Goal: Task Accomplishment & Management: Manage account settings

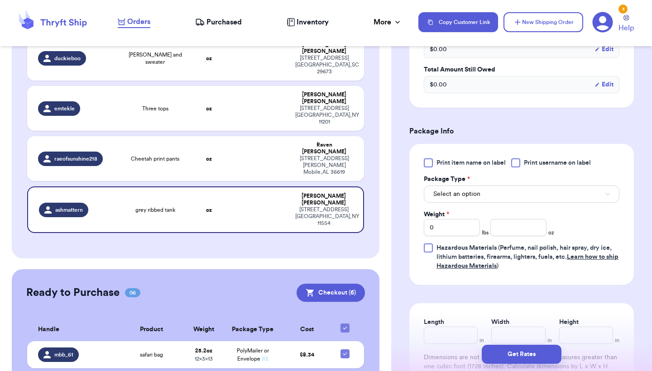
scroll to position [372, 0]
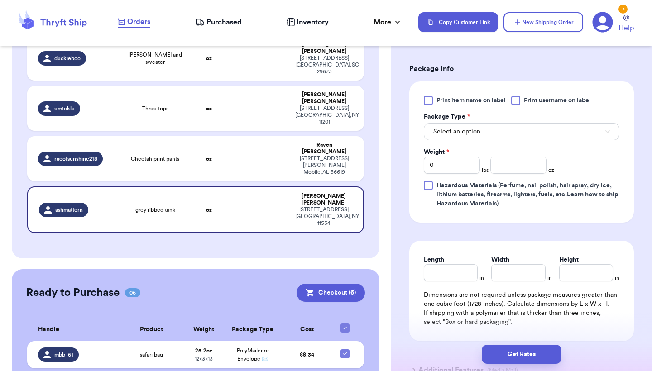
click at [486, 129] on button "Select an option" at bounding box center [520, 131] width 195 height 17
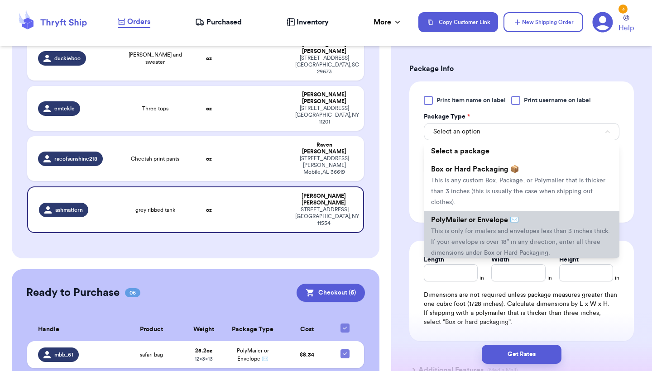
click at [460, 224] on span "PolyMailer or Envelope ✉️" at bounding box center [475, 219] width 88 height 7
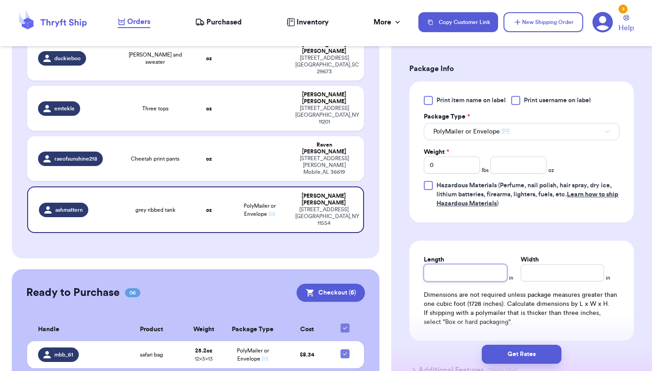
click at [445, 274] on input "Length" at bounding box center [464, 272] width 83 height 17
type input "9"
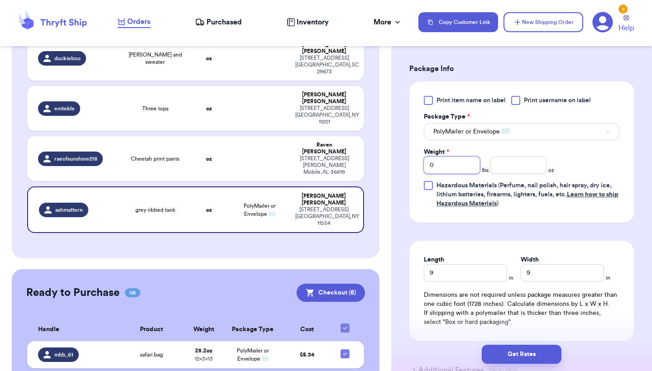
click at [459, 166] on input "0" at bounding box center [451, 165] width 56 height 17
type input "5"
type input "4.7"
click at [506, 352] on button "Get Rates" at bounding box center [521, 354] width 80 height 19
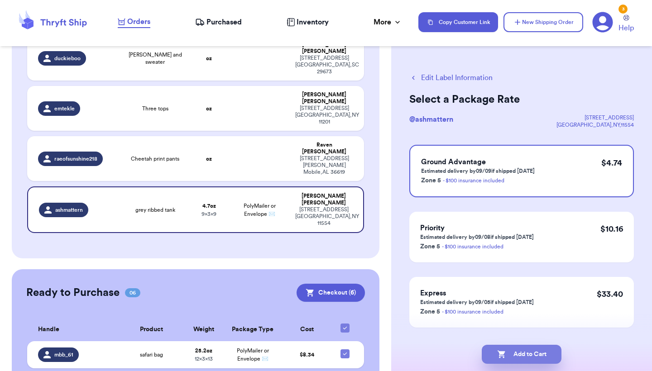
click at [545, 352] on button "Add to Cart" at bounding box center [521, 354] width 80 height 19
checkbox input "true"
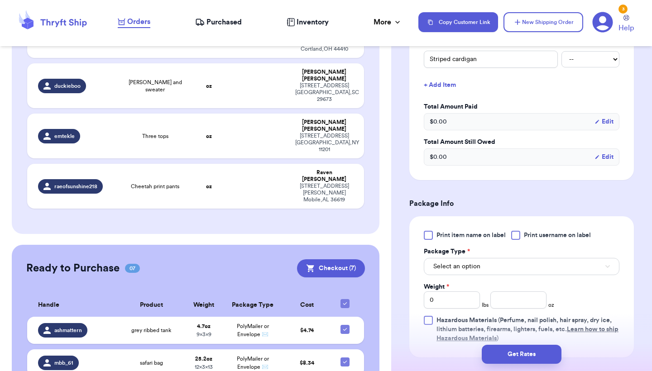
scroll to position [200, 0]
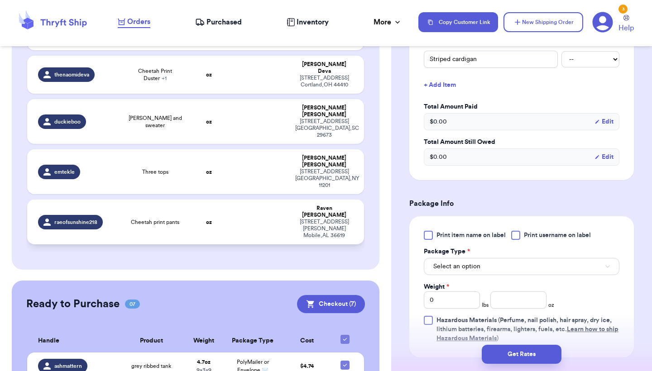
click at [300, 219] on div "[STREET_ADDRESS][PERSON_NAME][PERSON_NAME]" at bounding box center [324, 229] width 58 height 20
type input "Cheetah print pants"
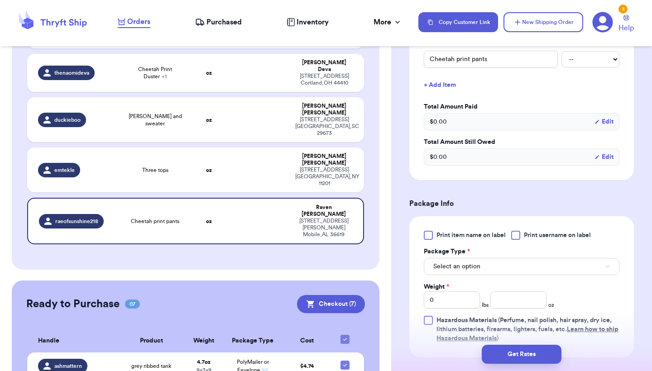
click at [207, 352] on td "4.7 oz 9 x 3 x 9" at bounding box center [203, 365] width 39 height 27
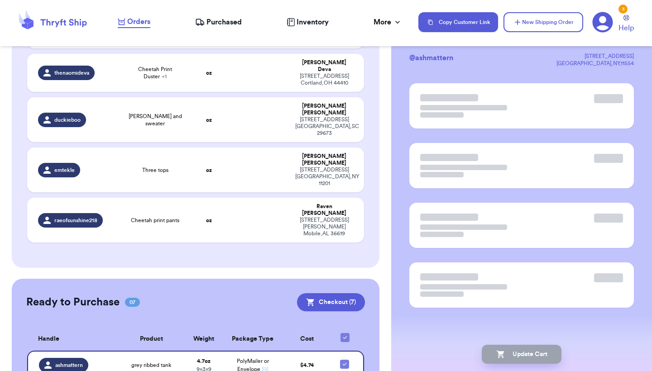
scroll to position [0, 0]
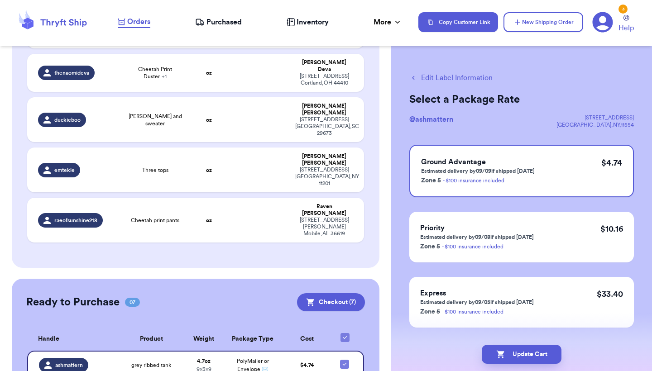
click at [480, 74] on button "Edit Label Information" at bounding box center [450, 77] width 83 height 11
checkbox input "false"
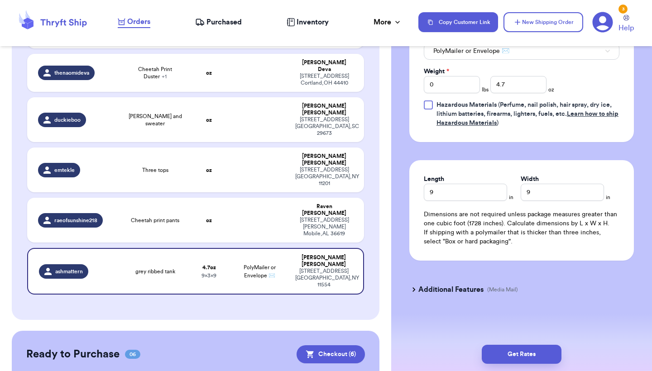
scroll to position [454, 0]
click at [496, 356] on button "Get Rates" at bounding box center [521, 354] width 80 height 19
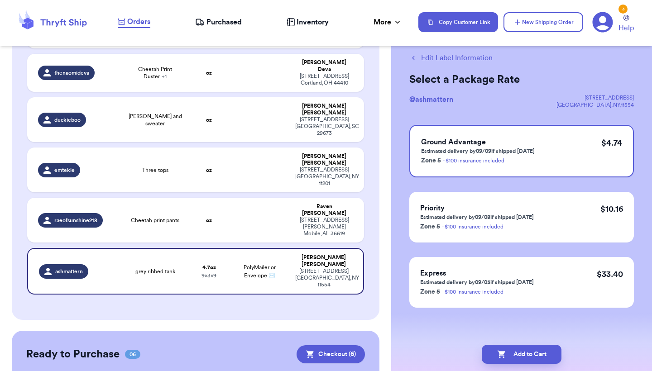
scroll to position [0, 0]
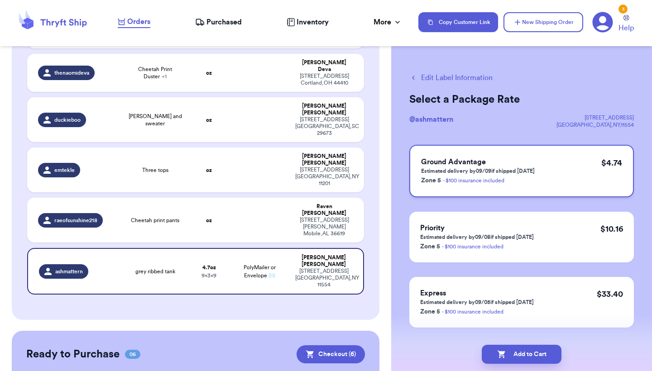
click at [532, 163] on h3 "Ground Advantage" at bounding box center [478, 162] width 114 height 11
click at [506, 357] on button "Add to Cart" at bounding box center [521, 354] width 80 height 19
checkbox input "true"
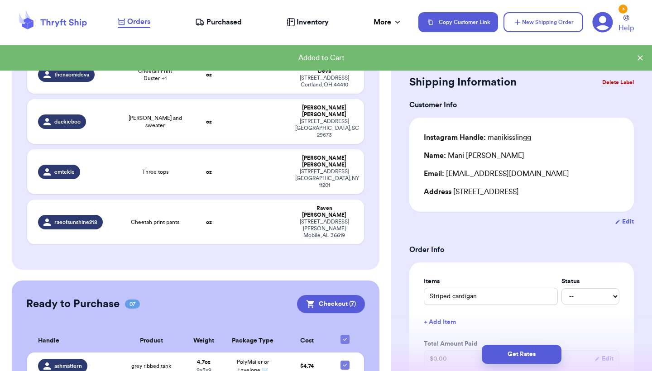
scroll to position [177, 0]
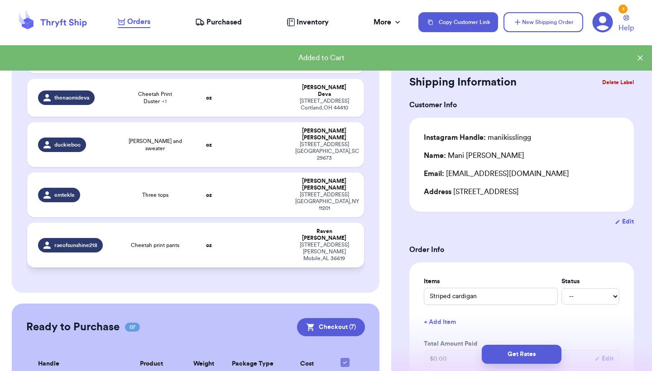
click at [170, 242] on span "Cheetah print pants" at bounding box center [155, 245] width 48 height 7
type input "Cheetah print pants"
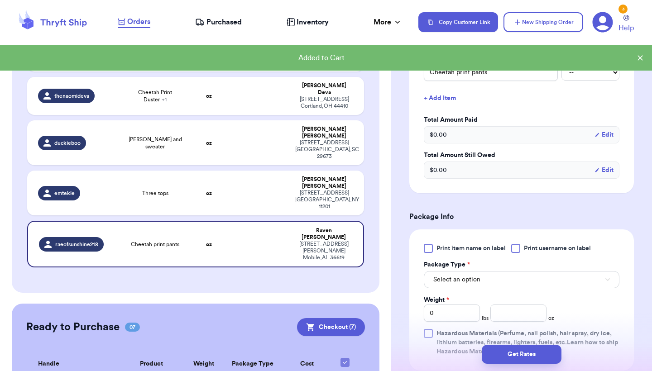
scroll to position [318, 0]
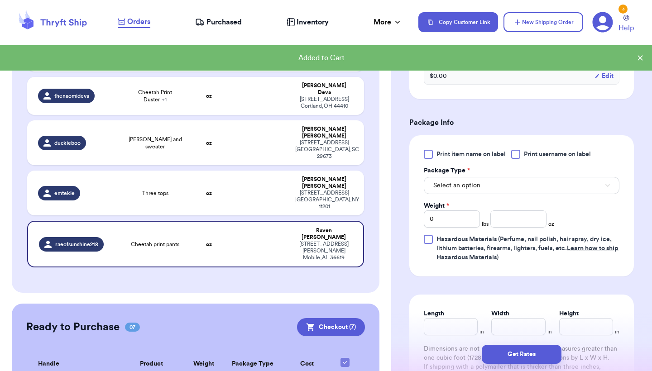
click at [477, 185] on span "Select an option" at bounding box center [456, 185] width 47 height 9
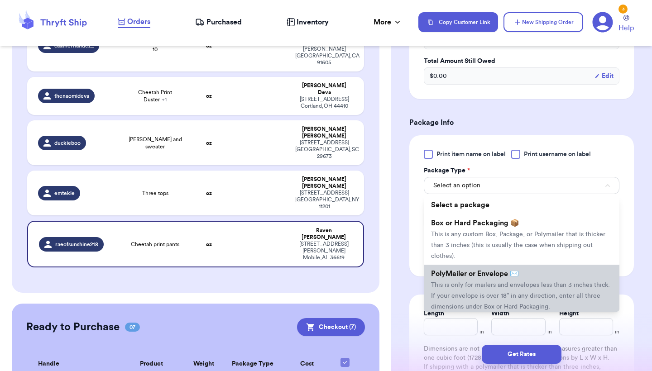
click at [456, 291] on span "This is only for mailers and envelopes less than 3 inches thick. If your envelo…" at bounding box center [520, 296] width 179 height 28
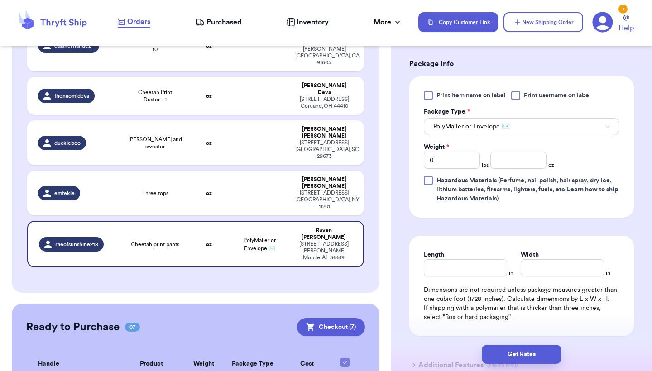
scroll to position [387, 0]
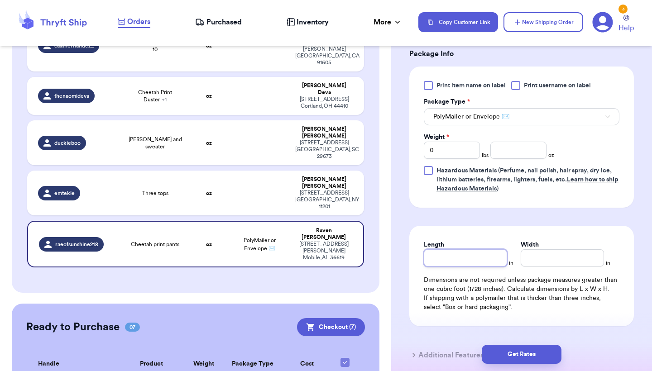
click at [440, 262] on input "Length" at bounding box center [464, 257] width 83 height 17
type input "1"
type input "11"
type input "9"
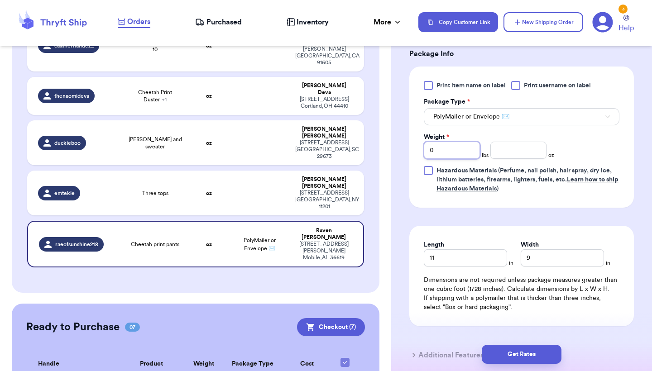
click at [453, 148] on input "0" at bounding box center [451, 150] width 56 height 17
click at [487, 152] on div "Weight * 0 lbs oz" at bounding box center [488, 146] width 130 height 26
click at [494, 155] on input "number" at bounding box center [518, 150] width 56 height 17
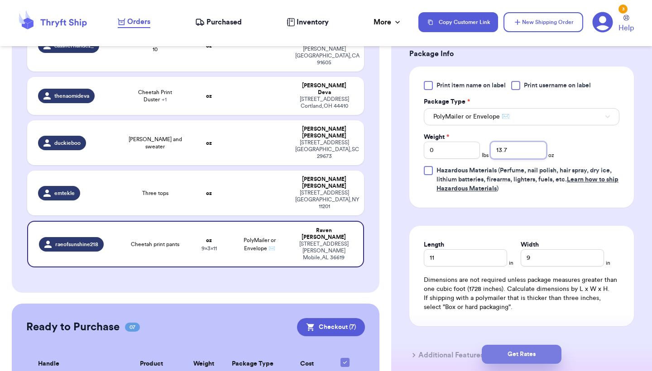
type input "13.7"
click at [501, 352] on button "Get Rates" at bounding box center [521, 354] width 80 height 19
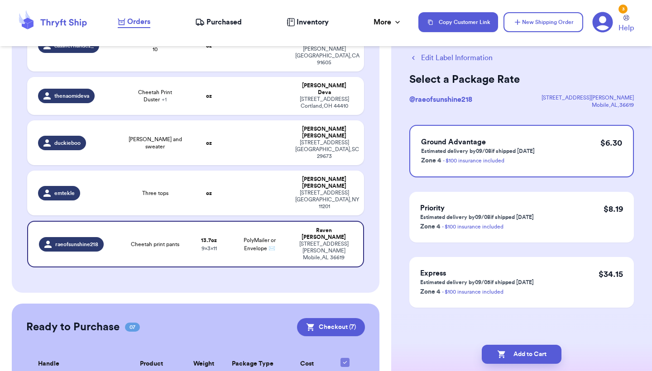
scroll to position [0, 0]
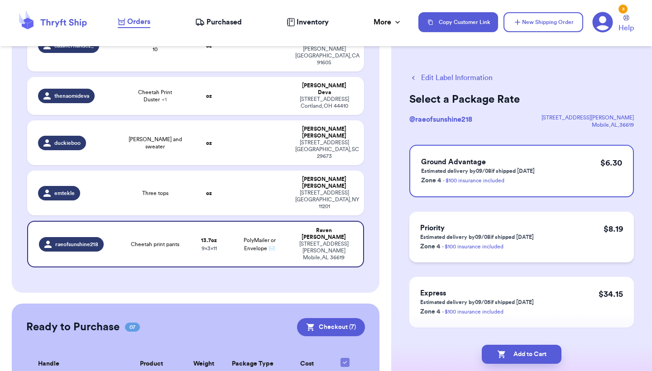
click at [588, 251] on div "Priority Estimated delivery by 09/08 if shipped [DATE] Zone 4 - $100 insurance …" at bounding box center [521, 237] width 224 height 51
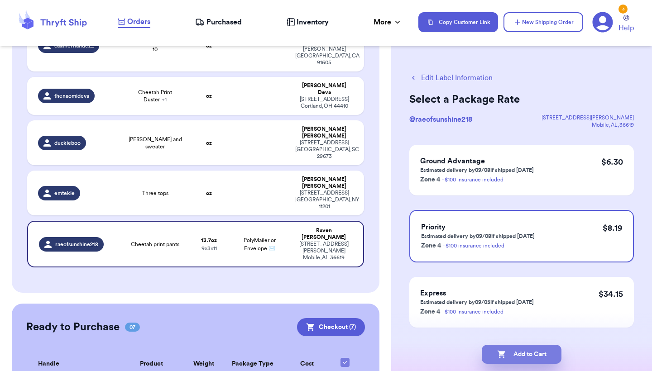
click at [533, 354] on button "Add to Cart" at bounding box center [521, 354] width 80 height 19
checkbox input "true"
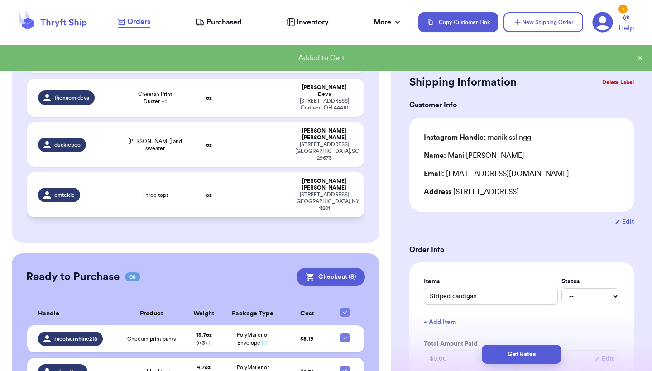
click at [260, 172] on td at bounding box center [259, 194] width 61 height 45
type input "Three tops"
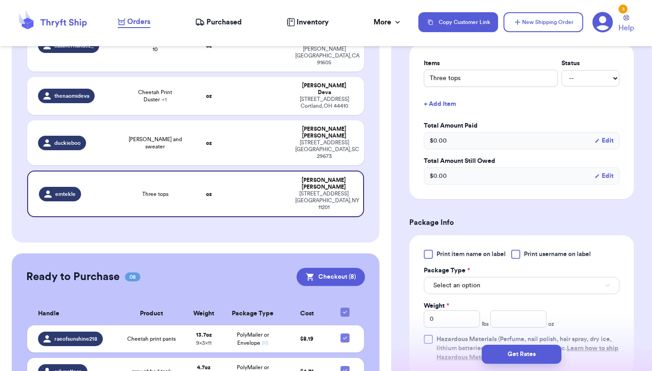
click at [502, 288] on button "Select an option" at bounding box center [520, 285] width 195 height 17
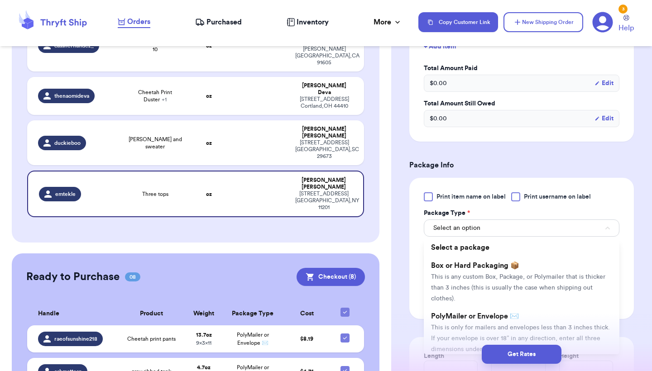
scroll to position [282, 0]
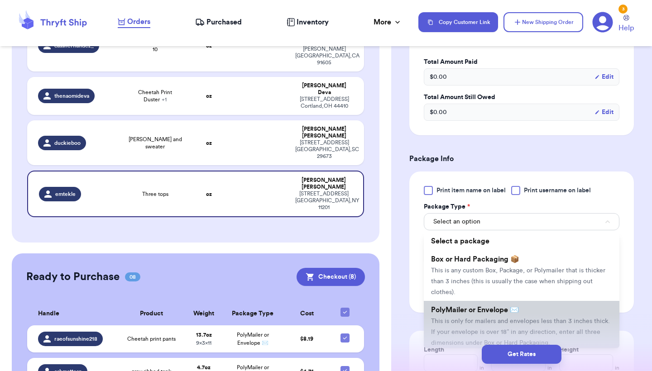
click at [493, 314] on span "PolyMailer or Envelope ✉️" at bounding box center [475, 309] width 88 height 7
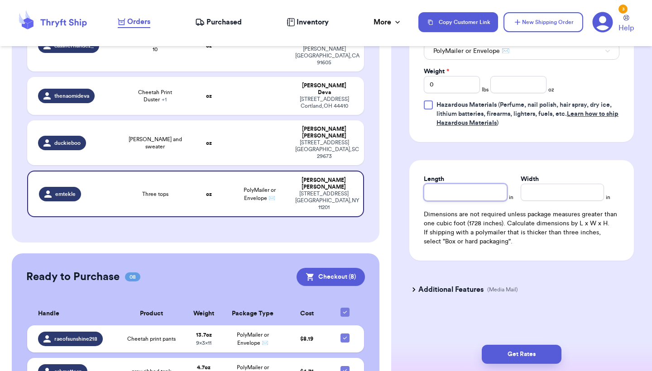
scroll to position [454, 0]
click at [489, 190] on input "Length" at bounding box center [464, 192] width 83 height 17
type input "1"
type input "13"
type input "1"
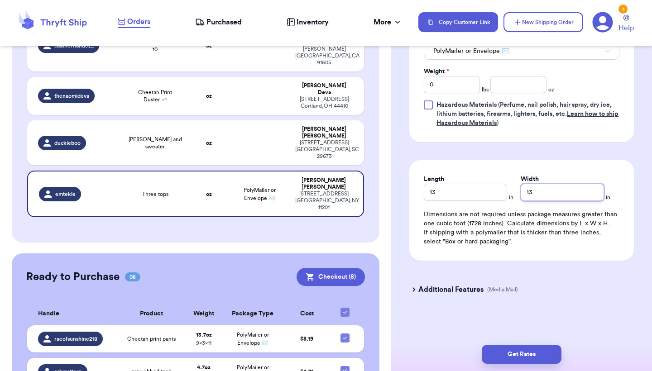
type input "13"
click at [471, 86] on input "0" at bounding box center [451, 84] width 56 height 17
type input "2"
type input "0.6"
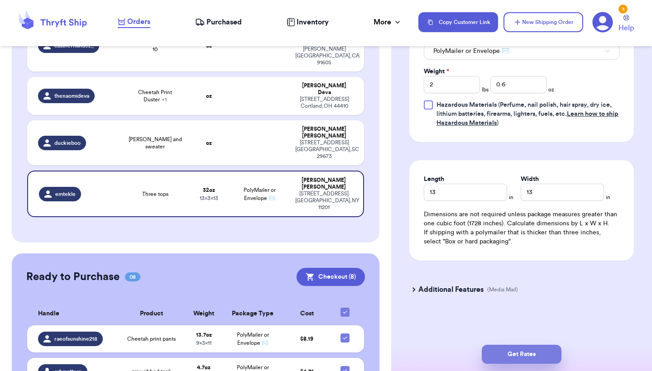
click at [504, 362] on button "Get Rates" at bounding box center [521, 354] width 80 height 19
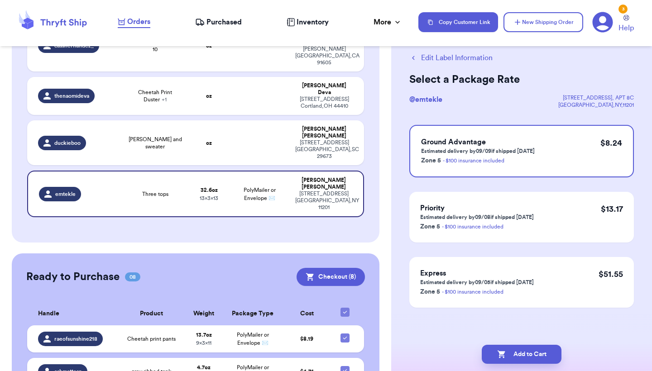
scroll to position [0, 0]
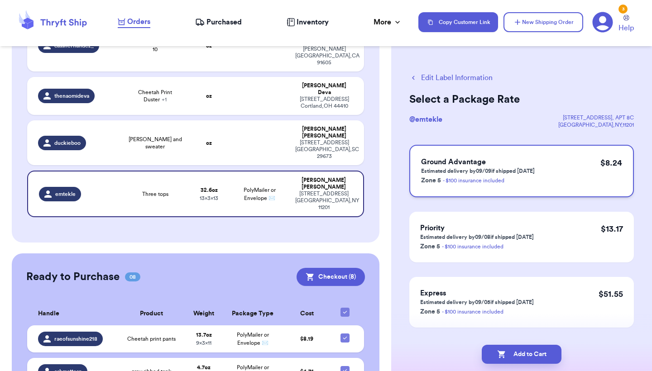
click at [549, 176] on div "Ground Advantage Estimated delivery by 09/09 if shipped [DATE] Zone 5 - $100 in…" at bounding box center [521, 171] width 224 height 52
click at [502, 357] on icon "button" at bounding box center [501, 354] width 9 height 9
checkbox input "true"
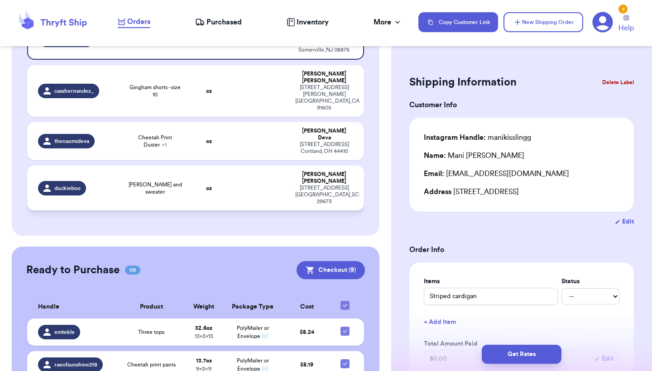
scroll to position [133, 0]
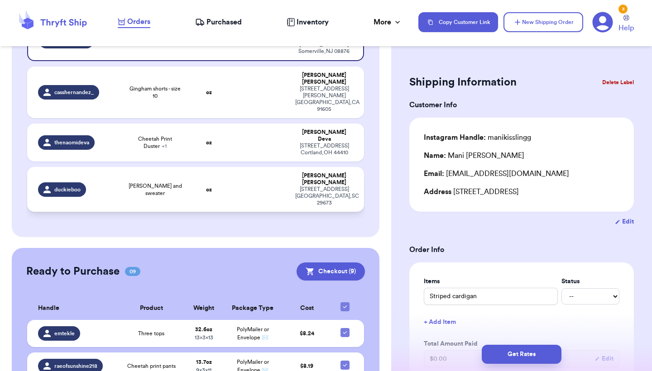
click at [170, 182] on span "[PERSON_NAME] and sweater" at bounding box center [155, 189] width 57 height 14
type input "[PERSON_NAME] and sweater"
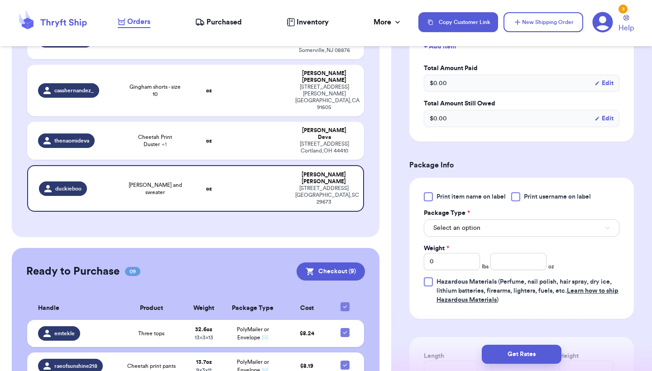
scroll to position [387, 0]
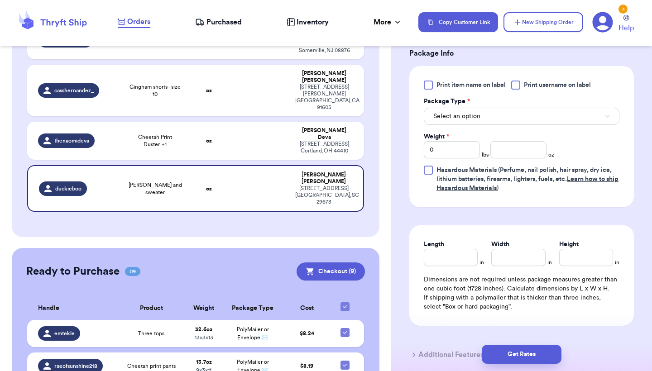
click at [510, 127] on div "Print item name on label Print username on label Package Type * Select an optio…" at bounding box center [520, 137] width 195 height 112
click at [513, 122] on button "Select an option" at bounding box center [520, 116] width 195 height 17
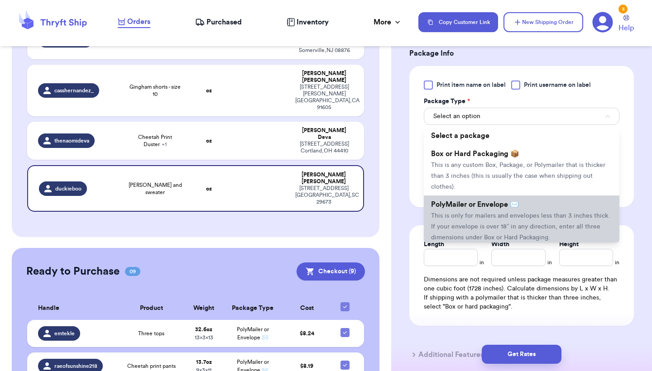
click at [468, 212] on li "PolyMailer or Envelope ✉️ This is only for mailers and envelopes less than 3 in…" at bounding box center [520, 220] width 195 height 51
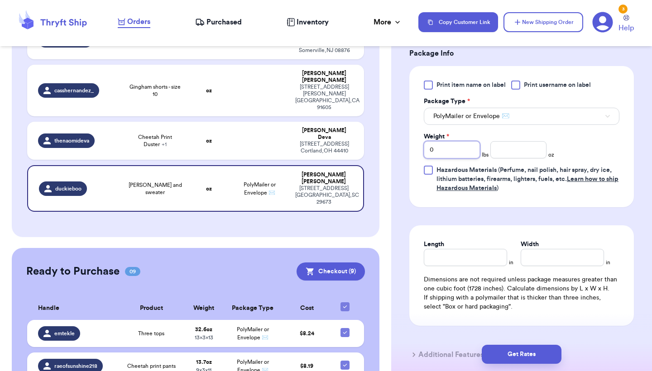
click at [462, 157] on input "0" at bounding box center [451, 149] width 56 height 17
type input "1"
type input "13.4"
click at [456, 259] on input "Length" at bounding box center [464, 257] width 83 height 17
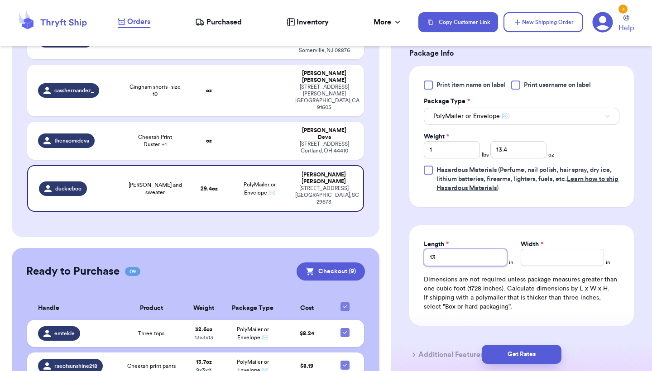
type input "13"
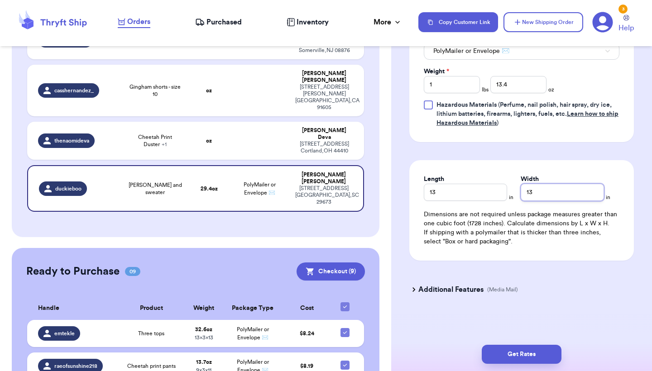
scroll to position [454, 0]
type input "13"
click at [499, 350] on button "Get Rates" at bounding box center [521, 354] width 80 height 19
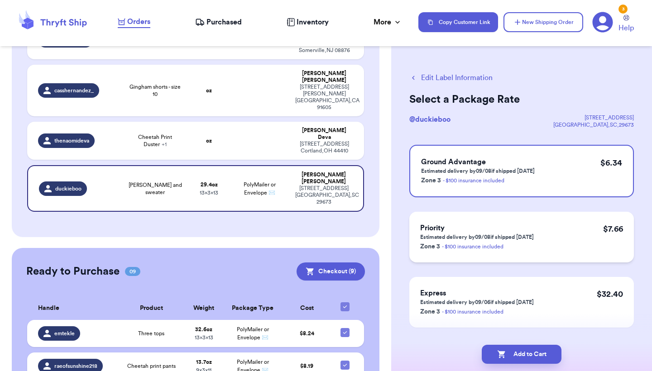
click at [527, 247] on p "Zone 3 - $100 insurance included" at bounding box center [477, 246] width 114 height 11
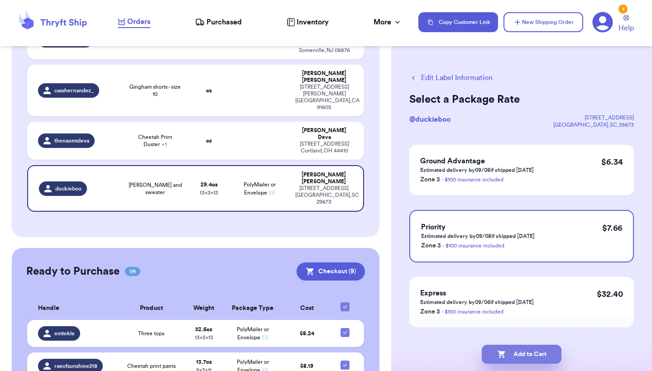
click at [511, 357] on button "Add to Cart" at bounding box center [521, 354] width 80 height 19
checkbox input "true"
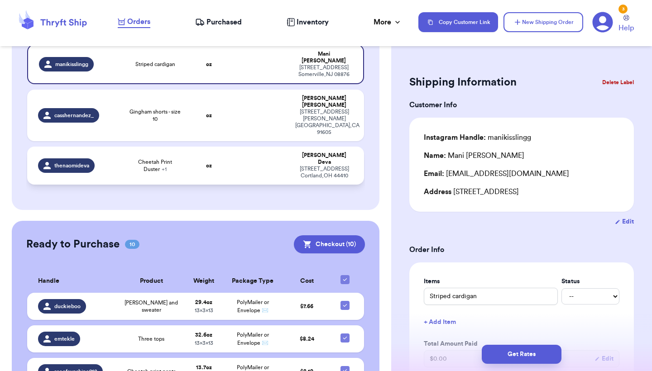
scroll to position [107, 0]
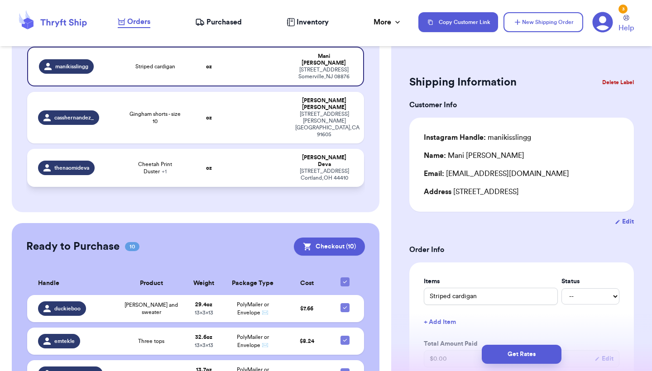
click at [193, 149] on td "oz" at bounding box center [209, 168] width 40 height 38
type input "Cheetah Print Duster"
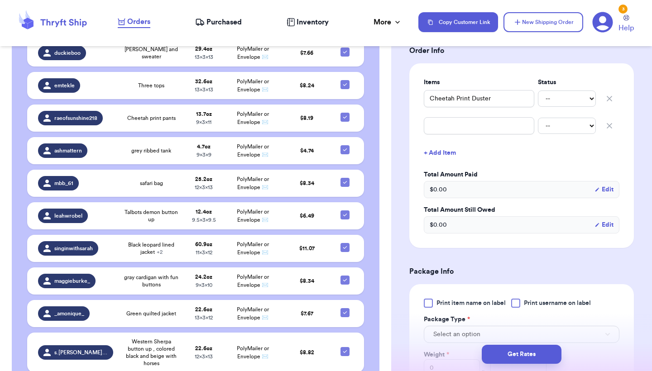
scroll to position [372, 0]
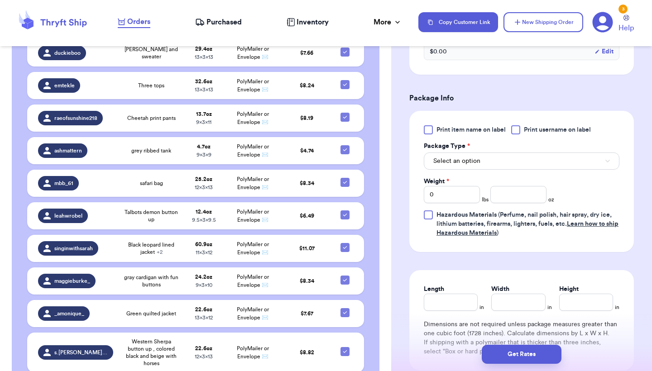
click at [473, 160] on span "Select an option" at bounding box center [456, 161] width 47 height 9
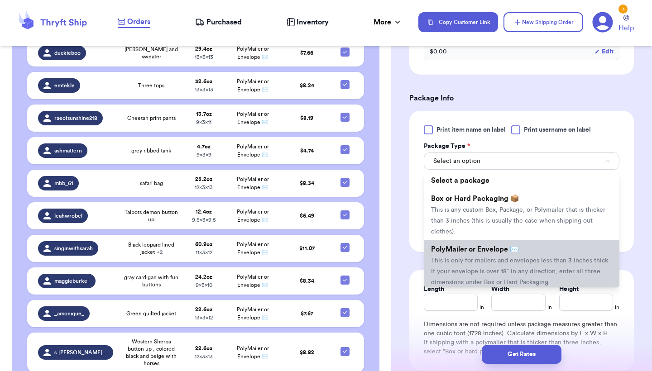
click at [460, 247] on li "PolyMailer or Envelope ✉️ This is only for mailers and envelopes less than 3 in…" at bounding box center [520, 265] width 195 height 51
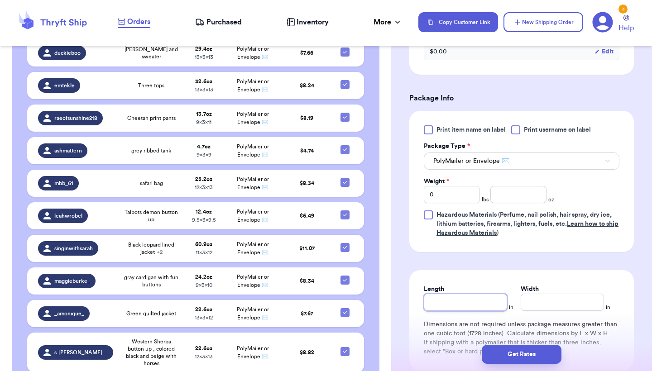
click at [452, 302] on input "Length" at bounding box center [464, 302] width 83 height 17
type input "1"
type input "10"
type input "9"
type input "9.5"
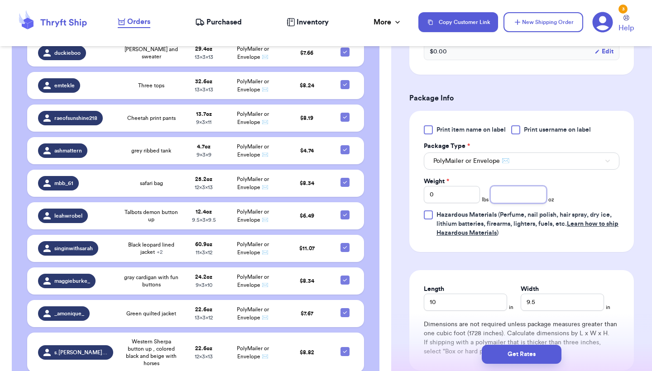
click at [528, 205] on div "Print item name on label Print username on label Package Type * PolyMailer or E…" at bounding box center [520, 181] width 195 height 112
type input "15.3"
click at [531, 355] on button "Get Rates" at bounding box center [521, 354] width 80 height 19
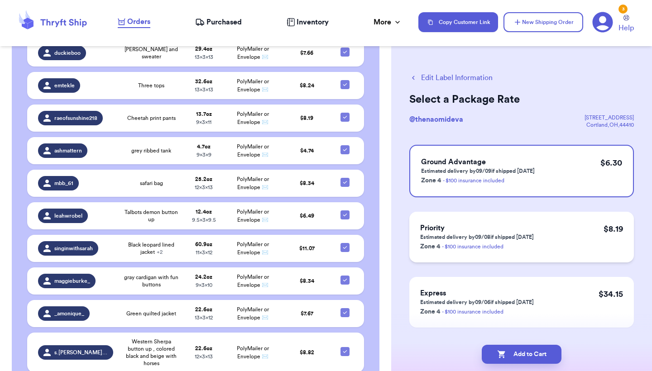
click at [553, 235] on div "Priority Estimated delivery by 09/08 if shipped [DATE] Zone 4 - $100 insurance …" at bounding box center [521, 237] width 224 height 51
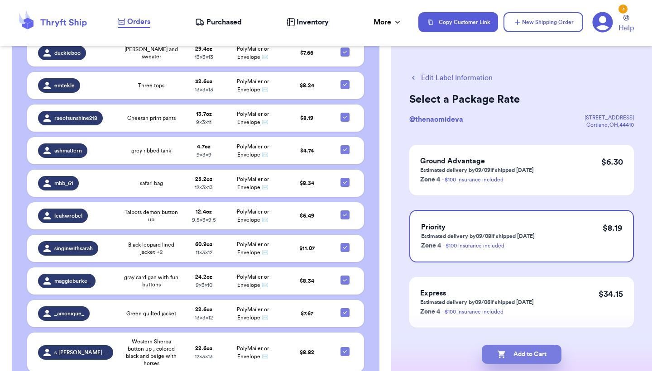
click at [545, 354] on button "Add to Cart" at bounding box center [521, 354] width 80 height 19
checkbox input "true"
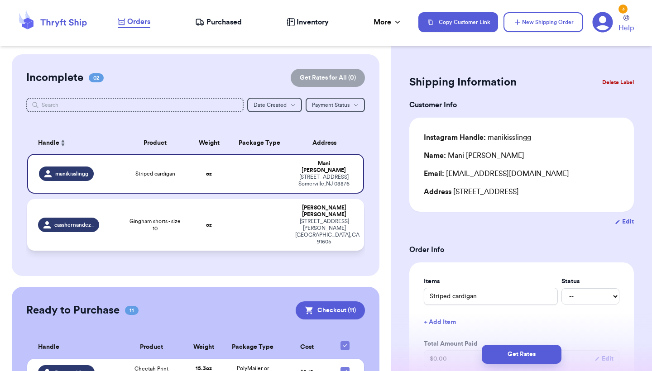
click at [190, 212] on td "oz" at bounding box center [209, 225] width 40 height 52
type input "Gingham shorts - size 10"
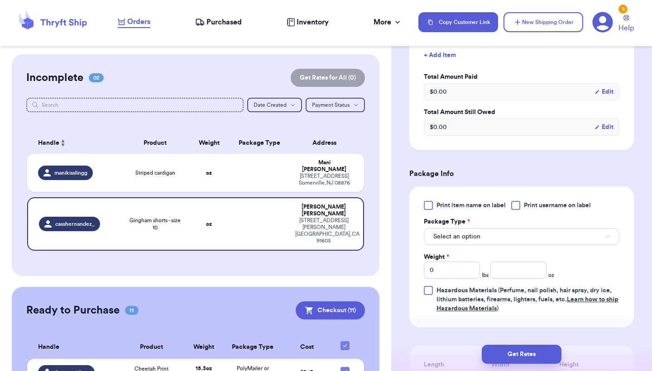
scroll to position [303, 0]
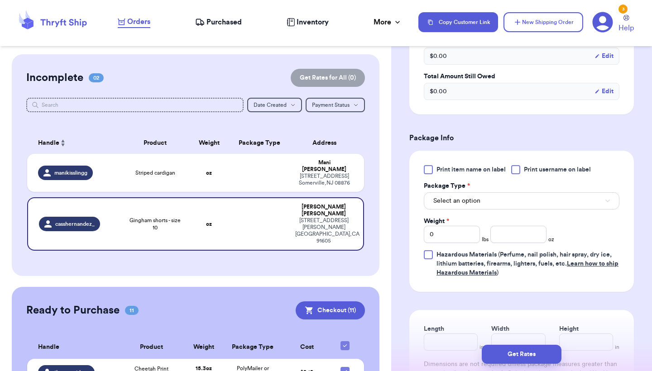
click at [485, 209] on button "Select an option" at bounding box center [520, 200] width 195 height 17
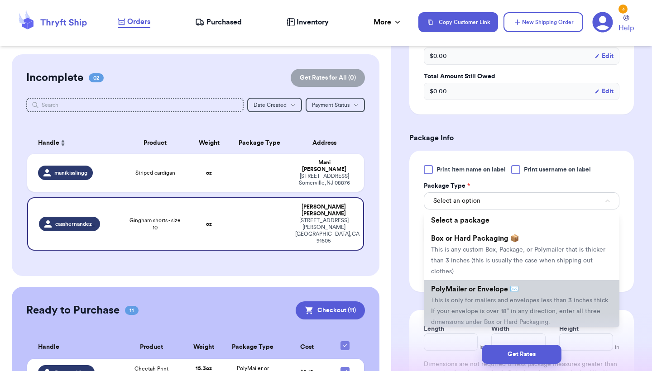
click at [467, 299] on li "PolyMailer or Envelope ✉️ This is only for mailers and envelopes less than 3 in…" at bounding box center [520, 305] width 195 height 51
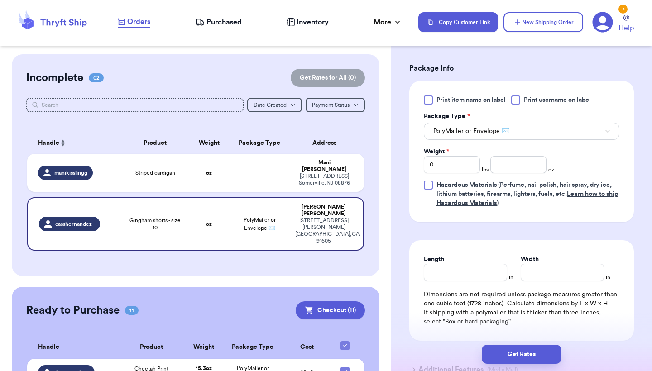
scroll to position [381, 0]
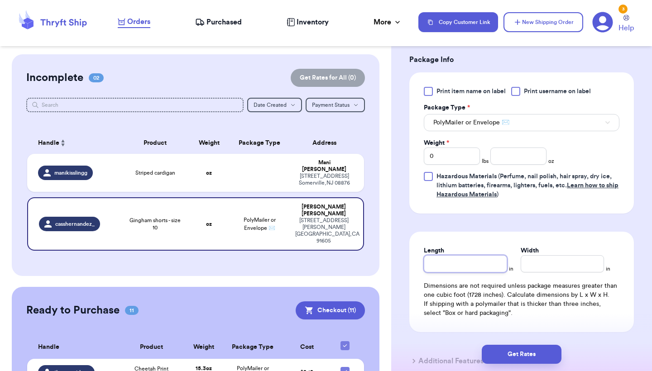
click at [477, 267] on input "Length" at bounding box center [464, 263] width 83 height 17
type input "1"
type input "10"
type input "9"
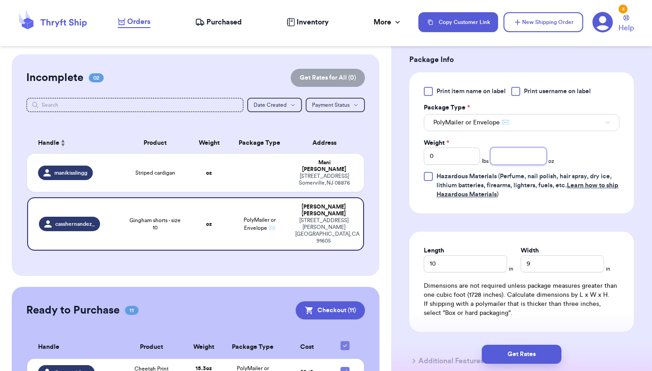
click at [505, 159] on input "number" at bounding box center [518, 155] width 56 height 17
type input "6.3"
click at [524, 350] on button "Get Rates" at bounding box center [521, 354] width 80 height 19
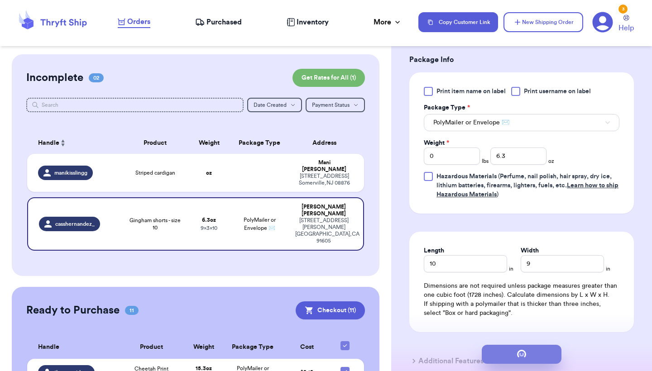
scroll to position [0, 0]
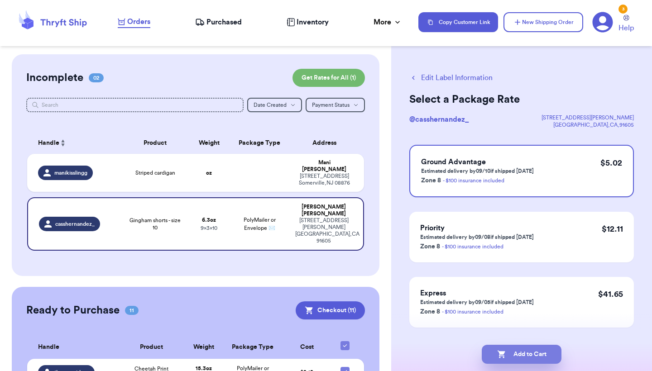
click at [517, 357] on button "Add to Cart" at bounding box center [521, 354] width 80 height 19
checkbox input "true"
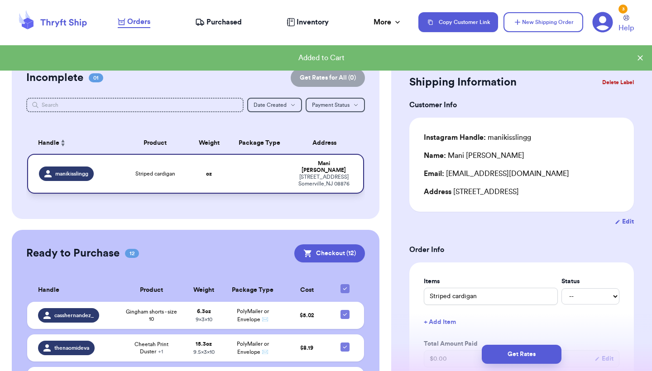
click at [237, 172] on td at bounding box center [259, 174] width 61 height 40
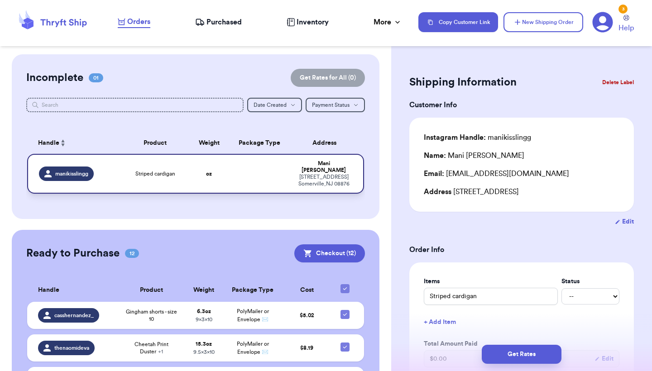
click at [219, 176] on td "oz" at bounding box center [209, 174] width 40 height 40
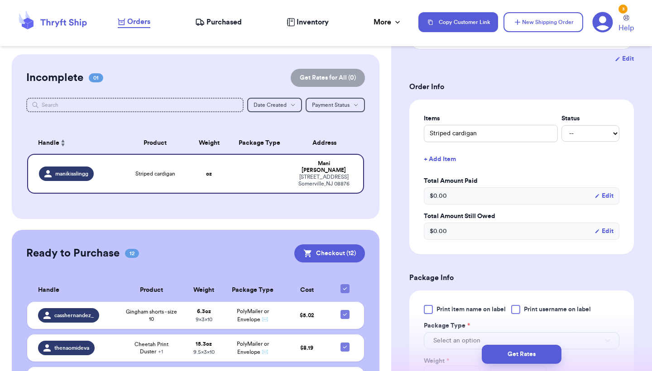
scroll to position [246, 0]
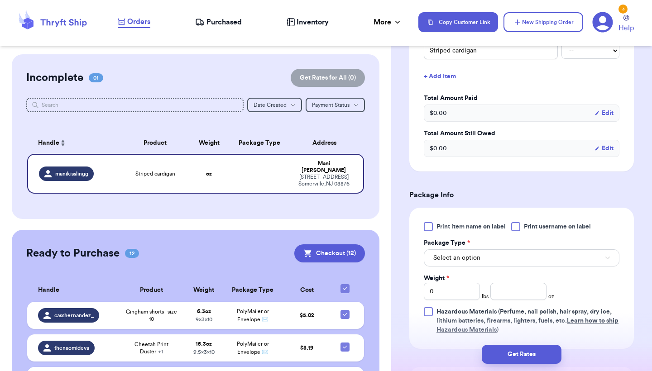
click at [481, 264] on button "Select an option" at bounding box center [520, 257] width 195 height 17
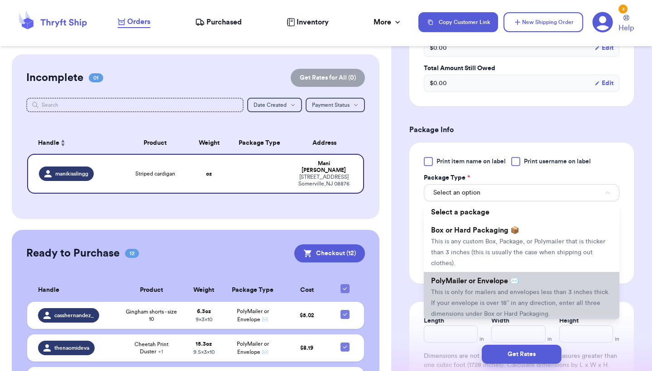
click at [475, 301] on li "PolyMailer or Envelope ✉️ This is only for mailers and envelopes less than 3 in…" at bounding box center [520, 297] width 195 height 51
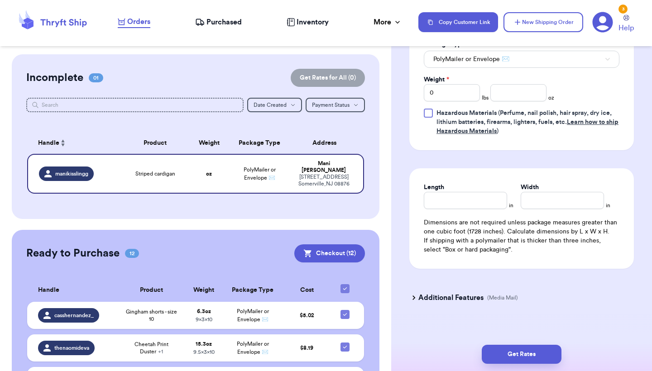
scroll to position [445, 0]
click at [460, 208] on input "Length" at bounding box center [464, 199] width 83 height 17
type input "9"
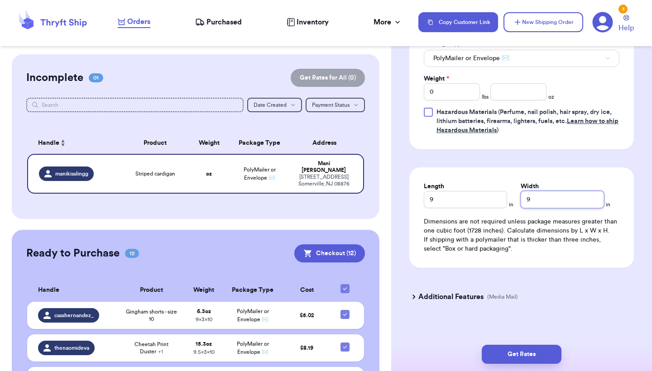
type input "9"
click at [456, 100] on input "0" at bounding box center [451, 91] width 56 height 17
type input "1"
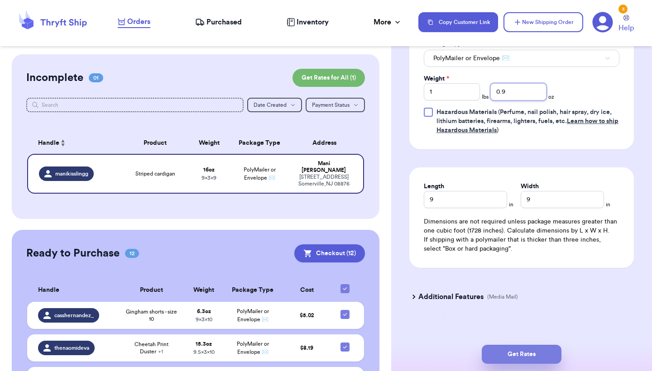
type input "0.9"
click at [505, 361] on button "Get Rates" at bounding box center [521, 354] width 80 height 19
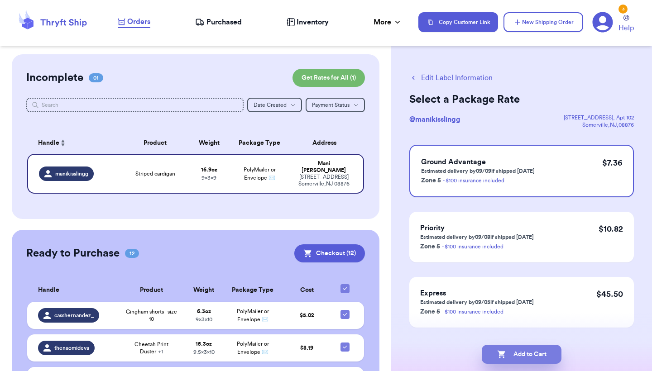
click at [523, 360] on button "Add to Cart" at bounding box center [521, 354] width 80 height 19
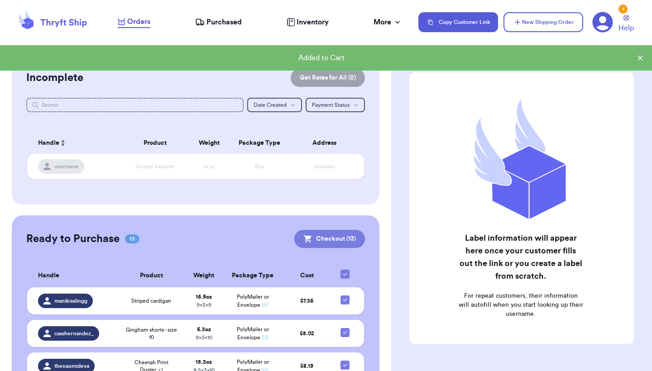
click at [318, 236] on button "Checkout ( 13 )" at bounding box center [329, 239] width 71 height 18
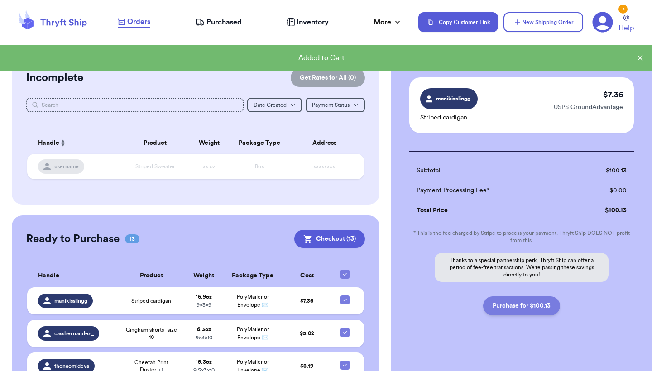
scroll to position [806, 0]
click at [528, 297] on button "Purchase for $100.13" at bounding box center [521, 306] width 77 height 19
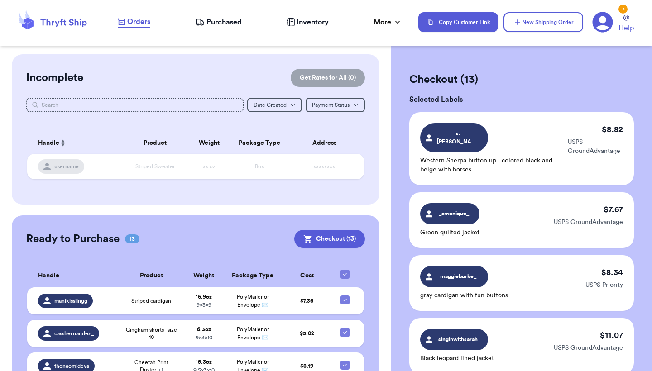
scroll to position [-1, 0]
checkbox input "false"
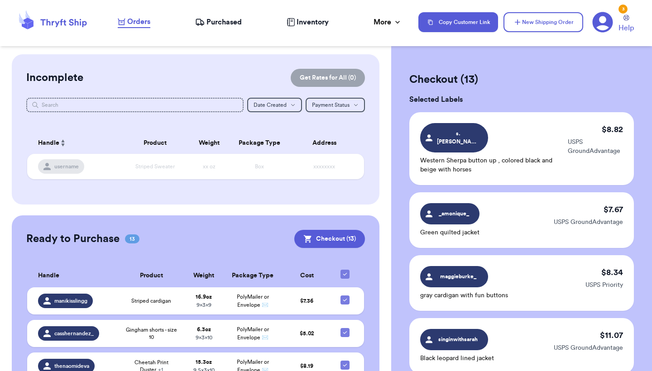
checkbox input "false"
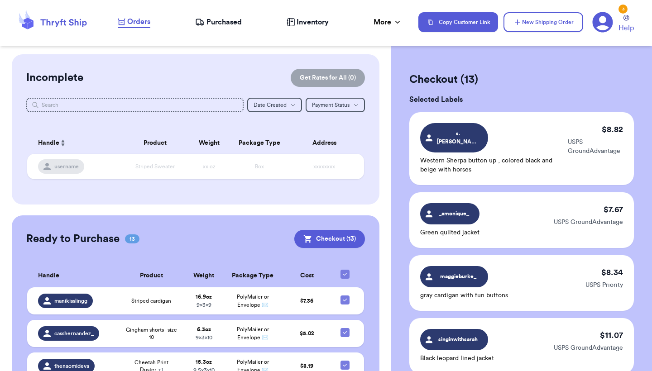
checkbox input "false"
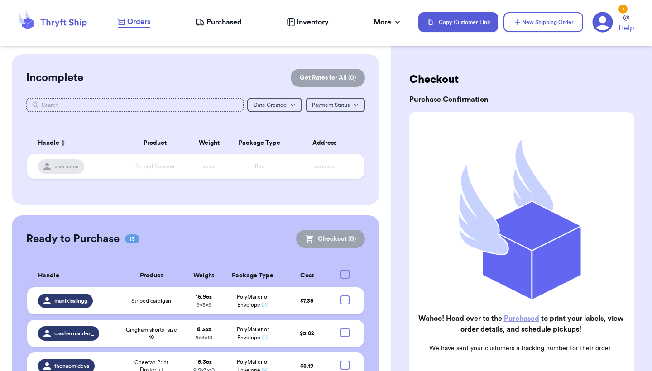
scroll to position [0, 0]
checkbox input "true"
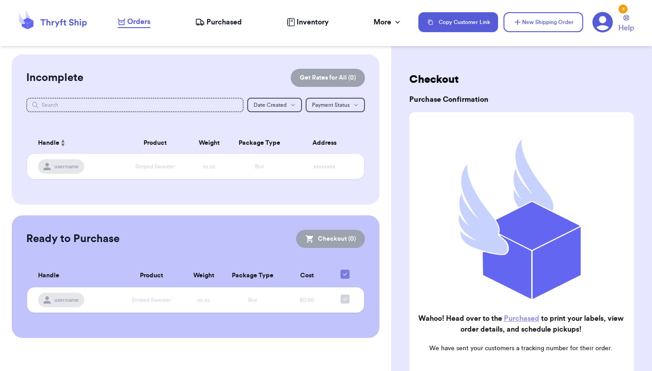
click at [200, 16] on nav "Orders Purchased Inventory More Stats Completed Orders Copy Customer Link New S…" at bounding box center [380, 22] width 543 height 30
click at [200, 24] on icon at bounding box center [200, 22] width 10 height 9
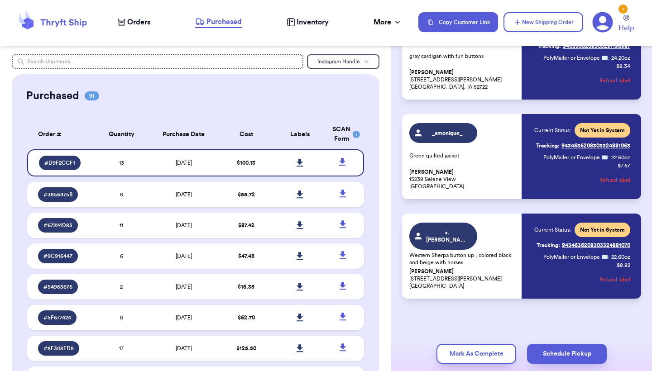
scroll to position [1095, 0]
click at [300, 24] on span "Inventory" at bounding box center [312, 22] width 32 height 11
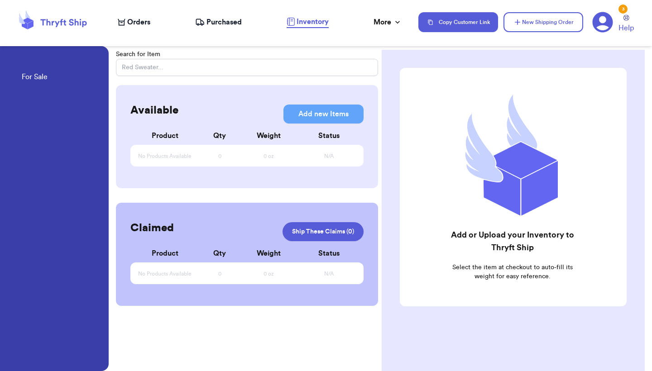
click at [209, 22] on span "Purchased" at bounding box center [223, 22] width 35 height 11
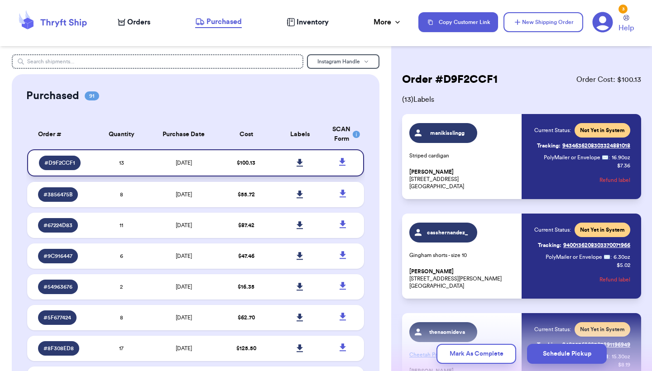
click at [301, 167] on icon at bounding box center [299, 163] width 6 height 8
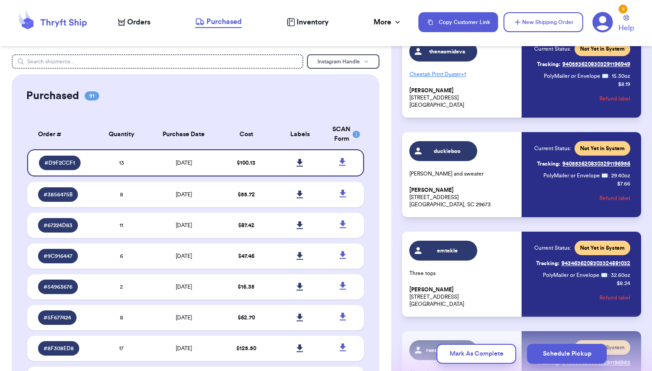
scroll to position [302, 0]
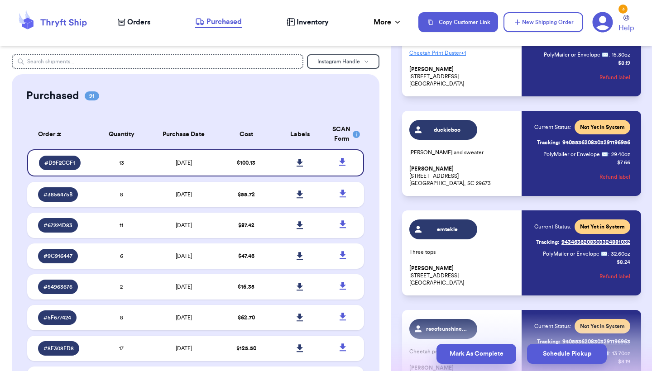
click at [447, 354] on button "Mark As Complete" at bounding box center [476, 354] width 80 height 20
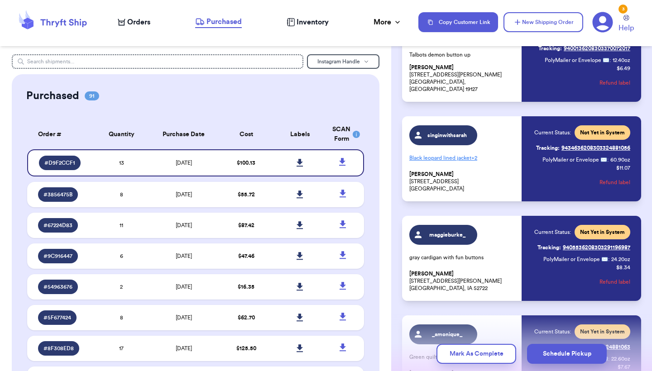
scroll to position [911, 0]
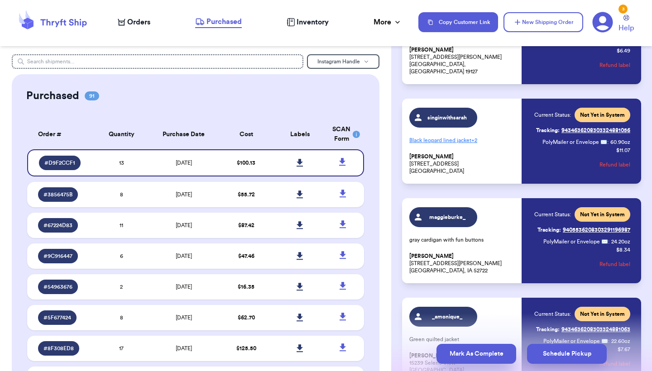
click at [476, 348] on button "Mark As Complete" at bounding box center [476, 354] width 80 height 20
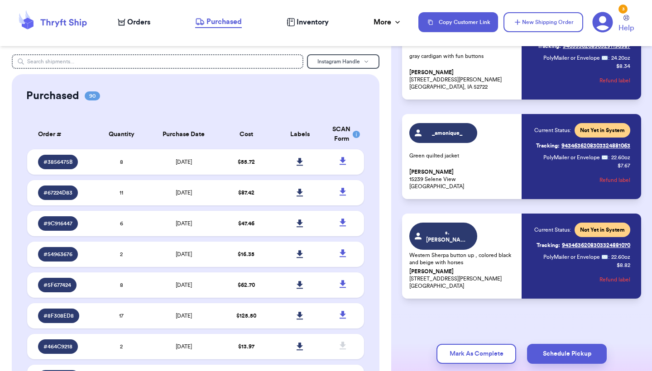
scroll to position [0, 0]
click at [485, 358] on button "Mark As Complete" at bounding box center [476, 354] width 80 height 20
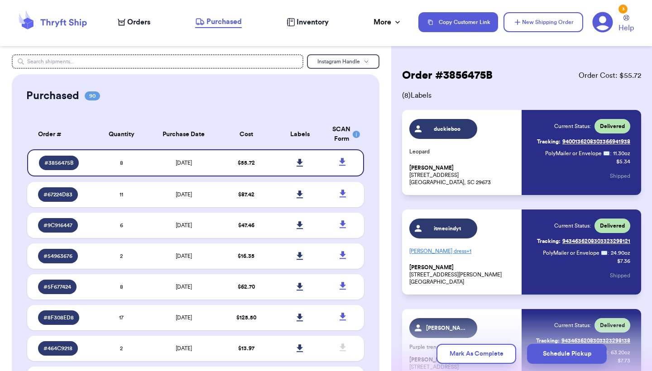
scroll to position [5, 0]
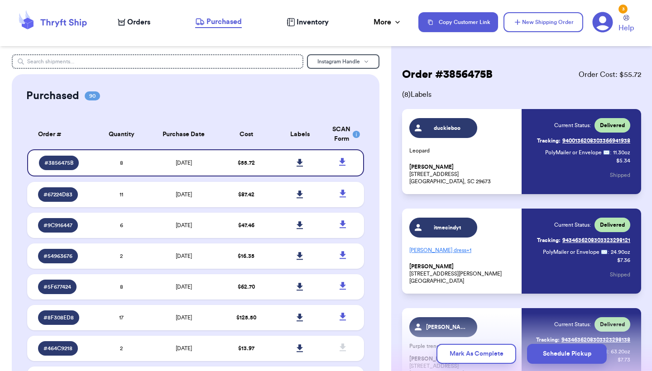
click at [571, 242] on link "Tracking: 9434636208303323298121" at bounding box center [583, 240] width 93 height 14
click at [129, 18] on span "Orders" at bounding box center [138, 22] width 23 height 11
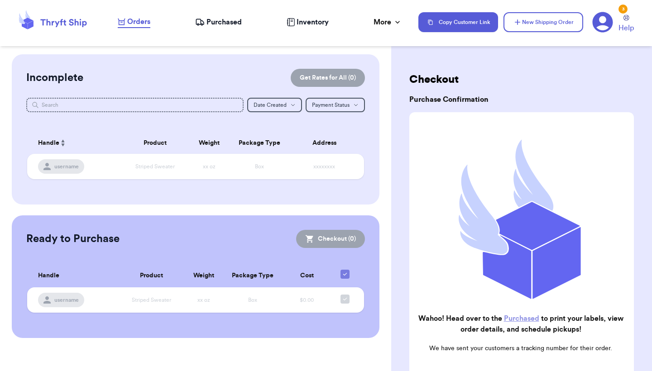
click at [211, 25] on span "Purchased" at bounding box center [223, 22] width 35 height 11
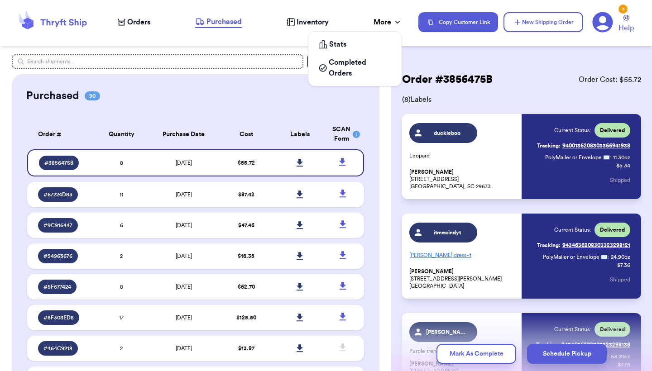
click at [388, 21] on div "More" at bounding box center [387, 22] width 29 height 11
click at [340, 65] on span "Completed Orders" at bounding box center [359, 68] width 62 height 22
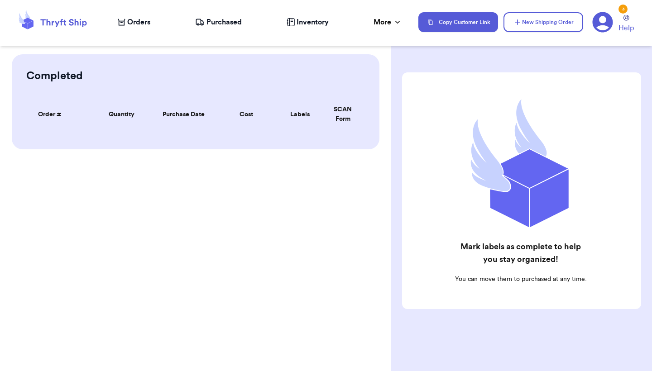
click at [229, 90] on div "Completed Order # Qty Labels SCAN Order # Quantity Purchase Date Cost Labels SC…" at bounding box center [195, 101] width 367 height 95
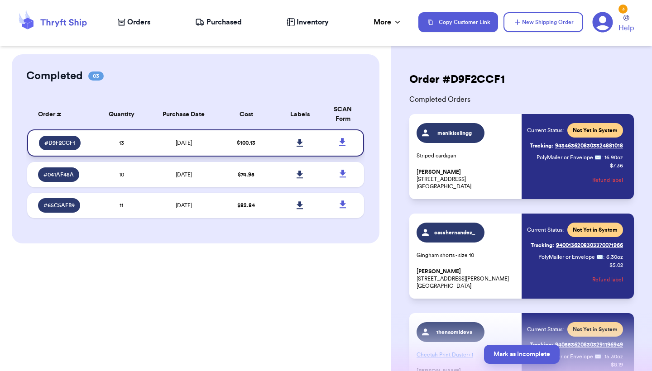
click at [251, 154] on td "$ 100.13" at bounding box center [246, 142] width 54 height 27
click at [584, 147] on link "Tracking: 9434636208303324881018" at bounding box center [575, 145] width 93 height 14
